Goal: Find specific page/section: Find specific page/section

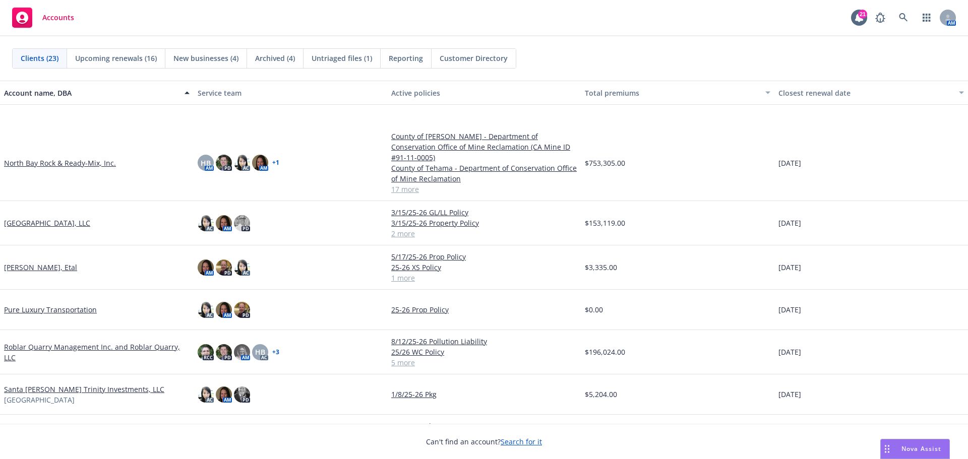
scroll to position [630, 0]
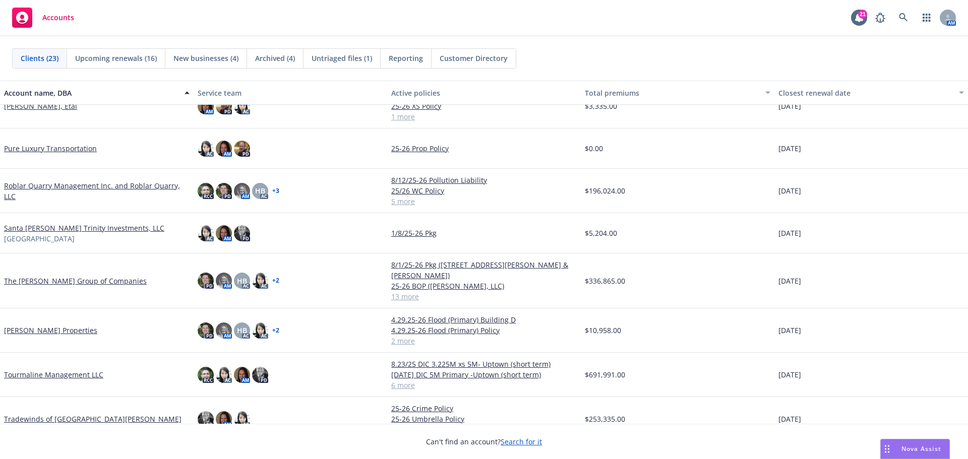
click at [61, 370] on link "Tourmaline Management LLC" at bounding box center [53, 375] width 99 height 11
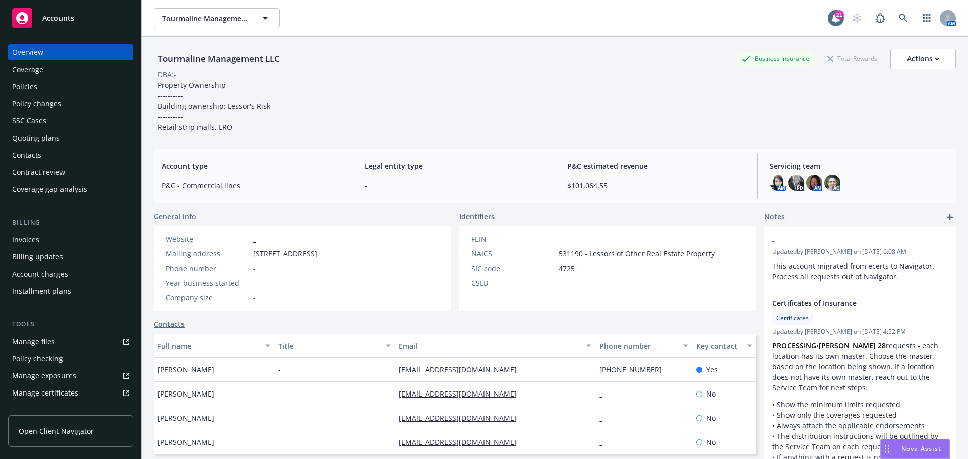
click at [68, 81] on div "Policies" at bounding box center [70, 87] width 117 height 16
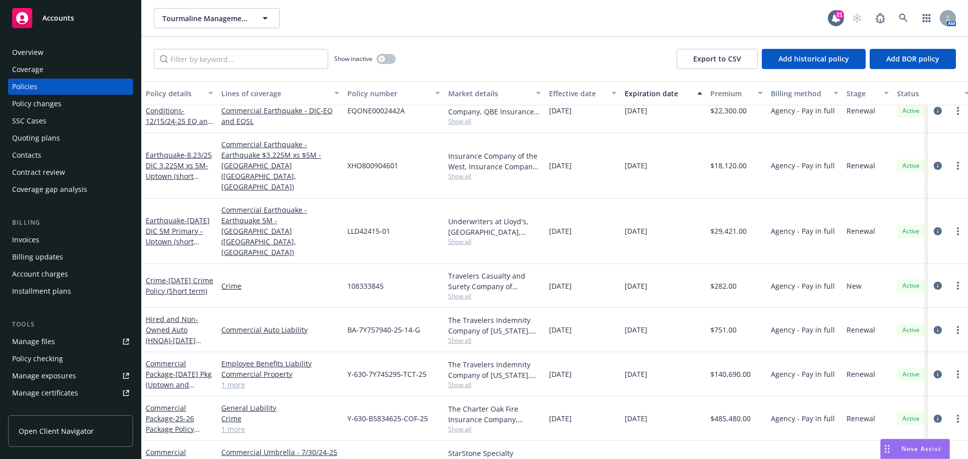
scroll to position [19, 0]
